Goal: Navigation & Orientation: Find specific page/section

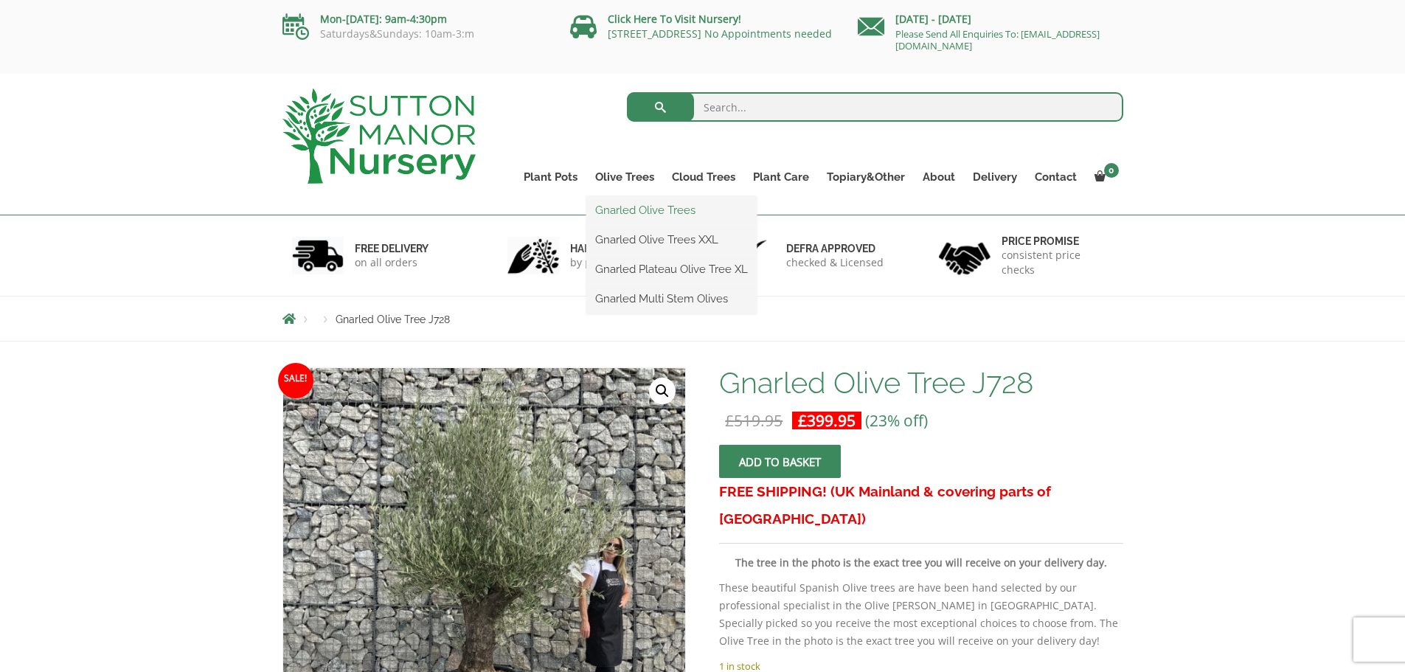
click at [631, 211] on link "Gnarled Olive Trees" at bounding box center [671, 210] width 170 height 22
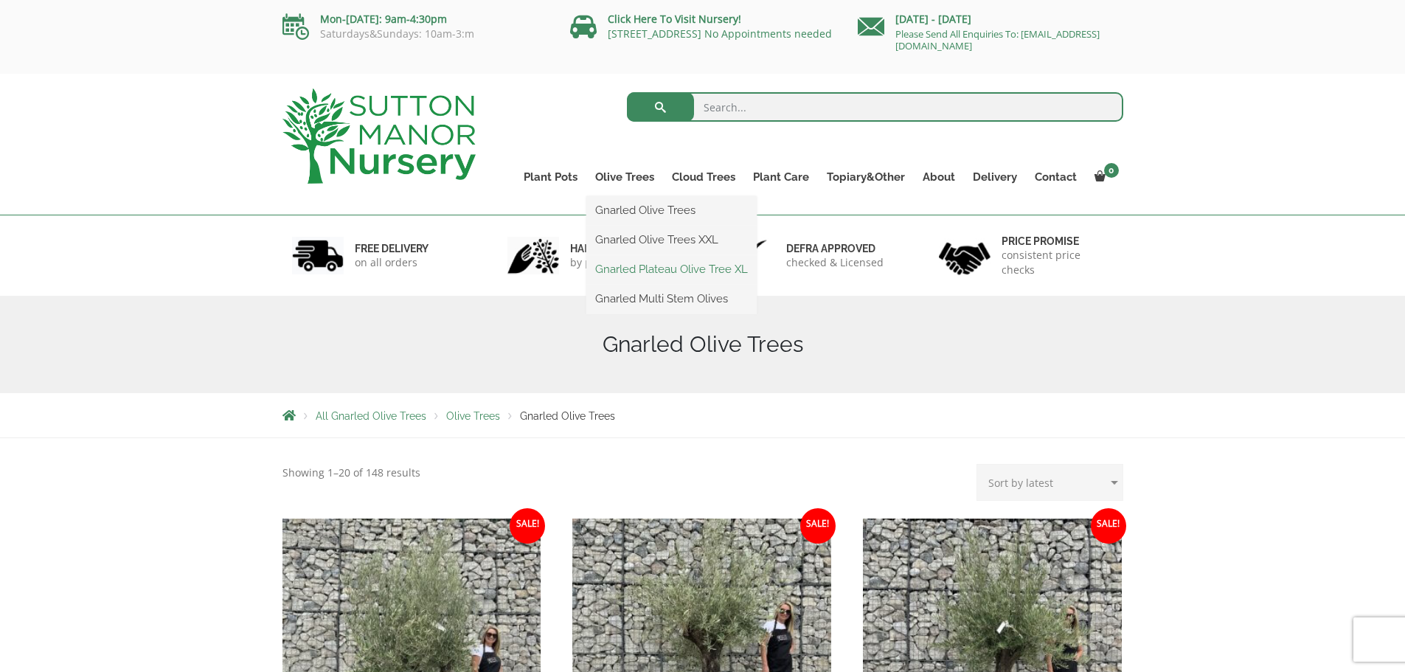
click at [631, 268] on link "Gnarled Plateau Olive Tree XL" at bounding box center [671, 269] width 170 height 22
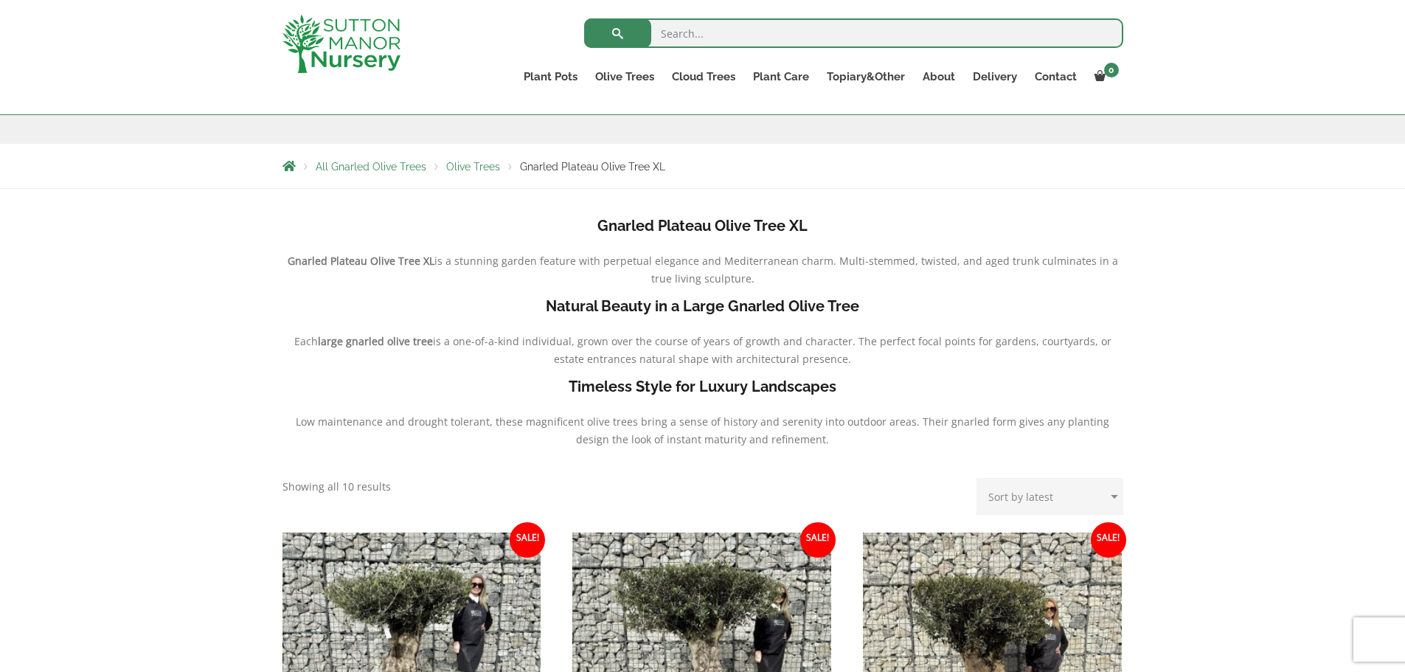
scroll to position [221, 0]
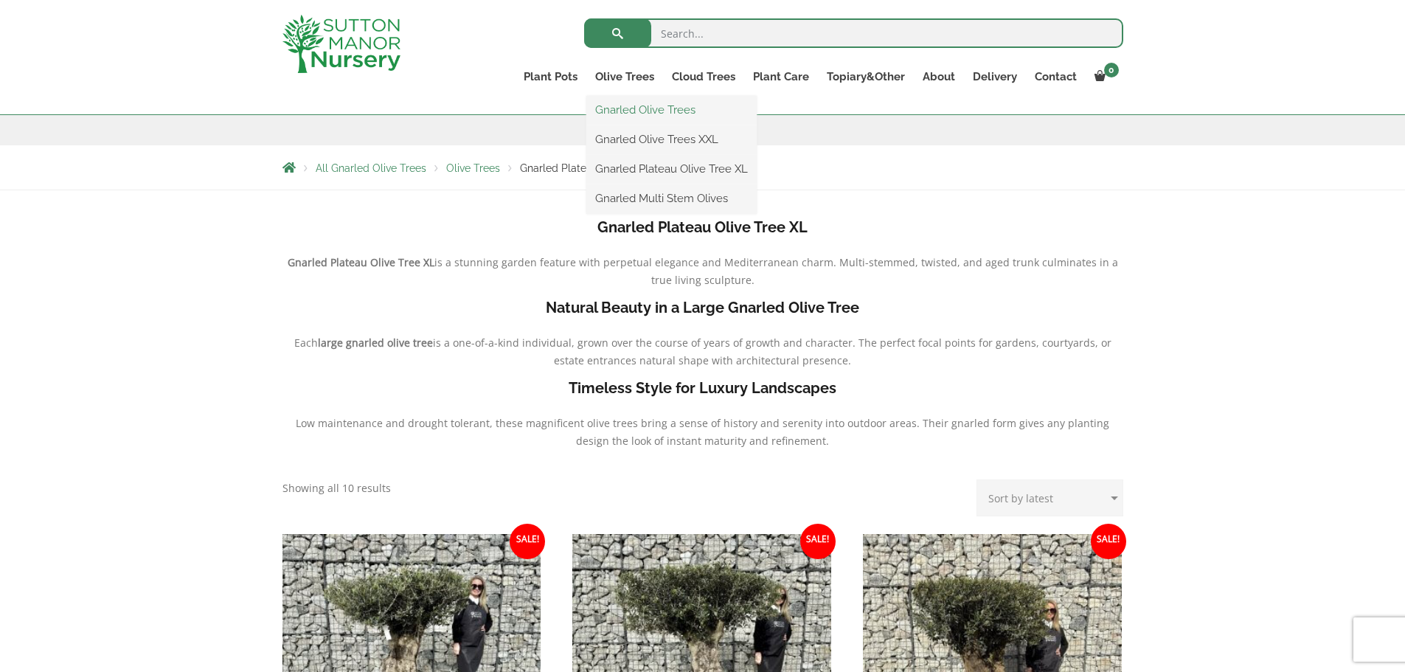
click at [634, 120] on link "Gnarled Olive Trees" at bounding box center [671, 110] width 170 height 22
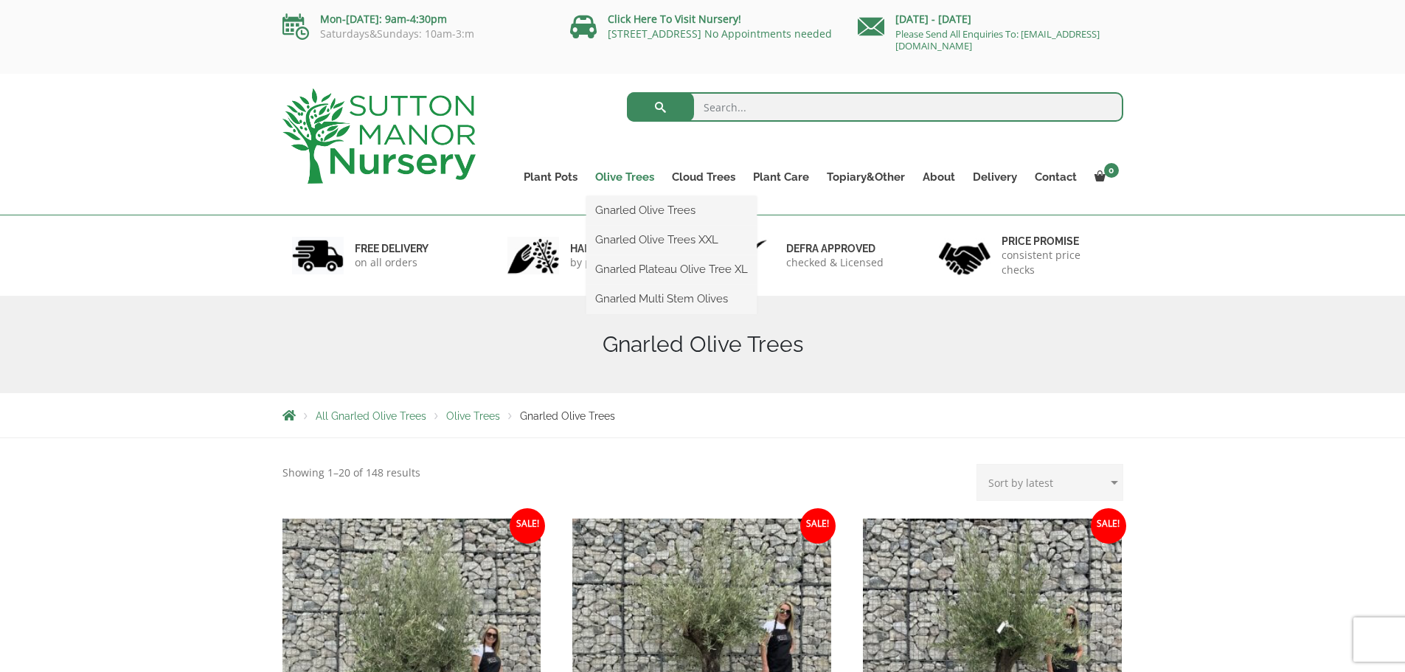
click at [629, 175] on link "Olive Trees" at bounding box center [624, 177] width 77 height 21
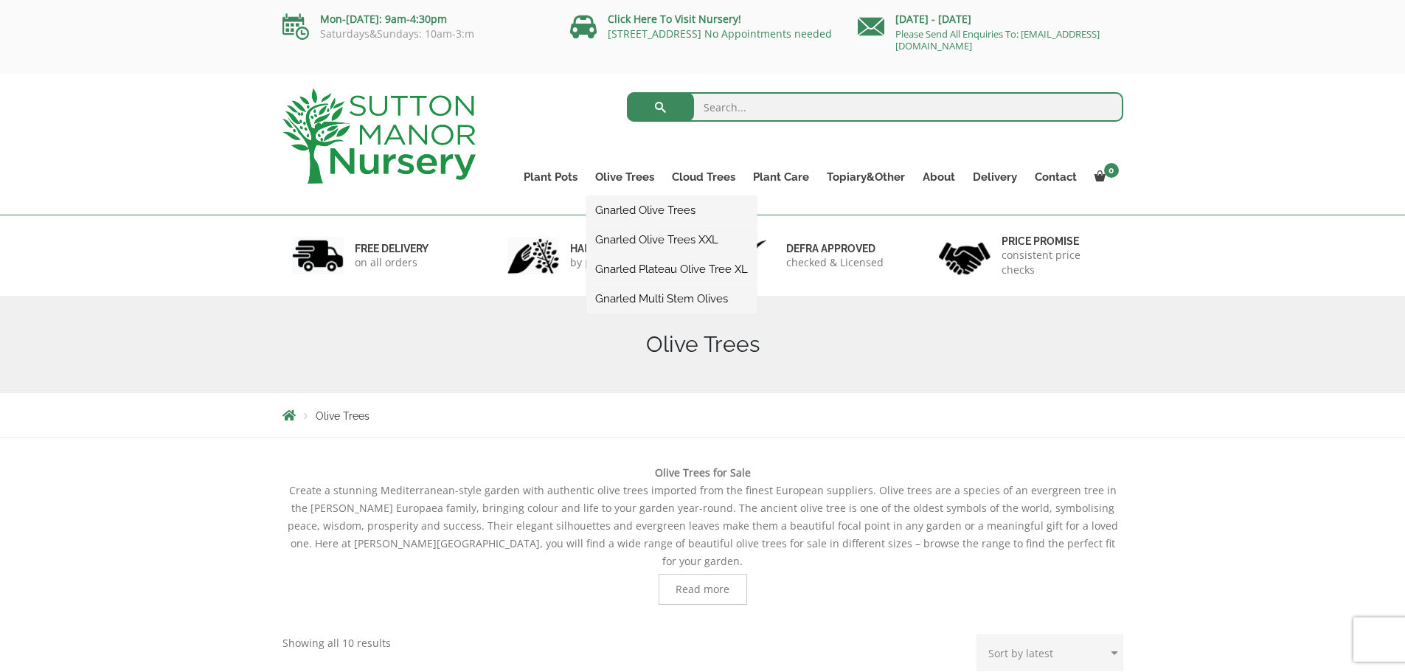
click at [640, 299] on link "Gnarled Multi Stem Olives" at bounding box center [671, 299] width 170 height 22
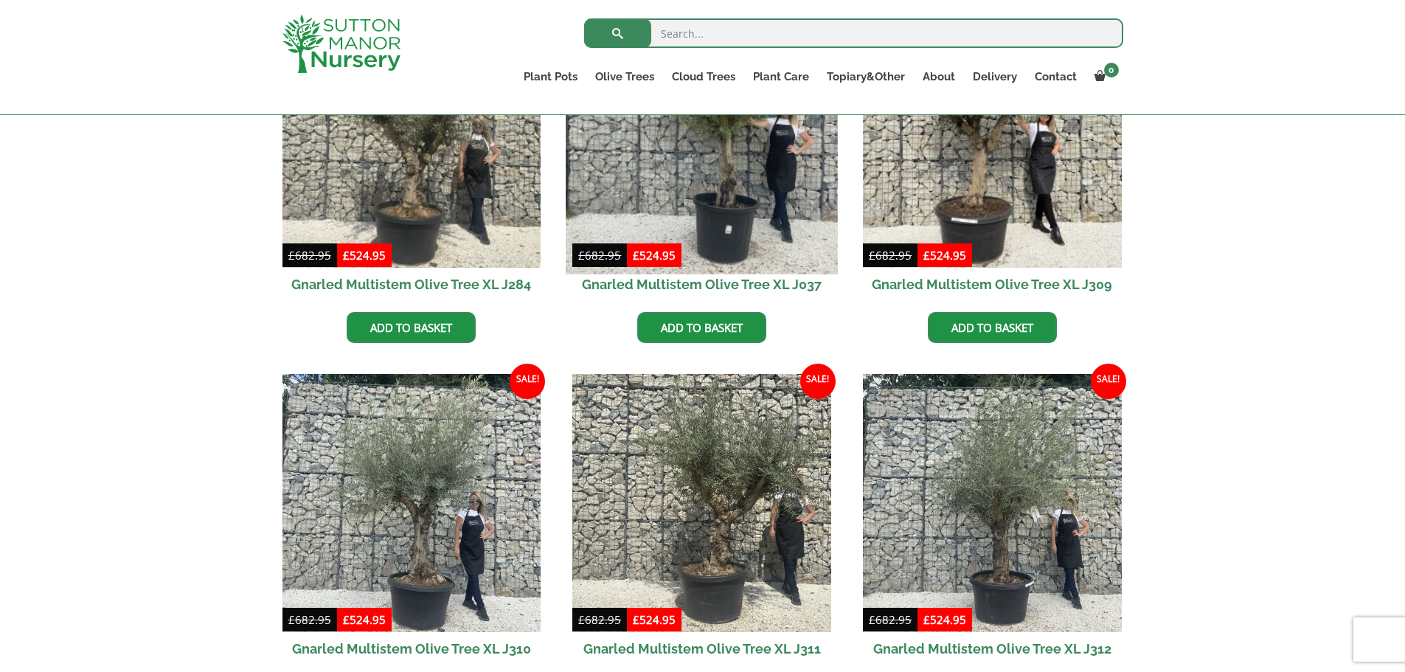
scroll to position [811, 0]
